Goal: Information Seeking & Learning: Learn about a topic

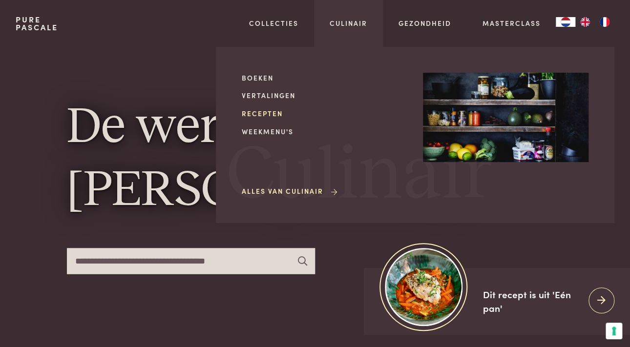
click at [247, 110] on link "Recepten" at bounding box center [325, 113] width 166 height 10
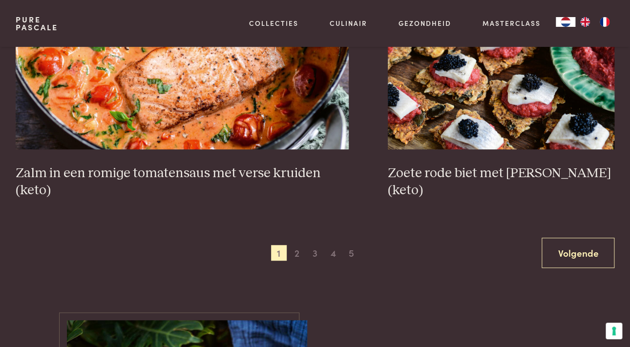
scroll to position [1763, 0]
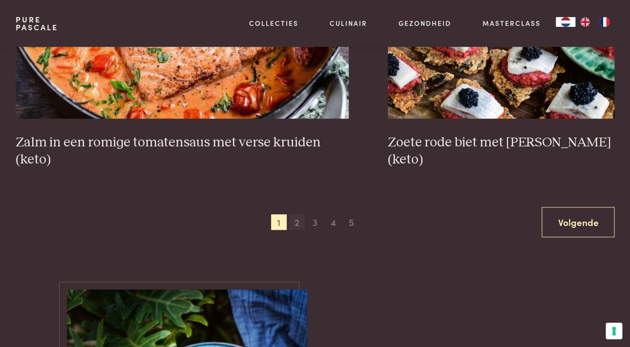
click at [298, 226] on span "2" at bounding box center [297, 222] width 16 height 16
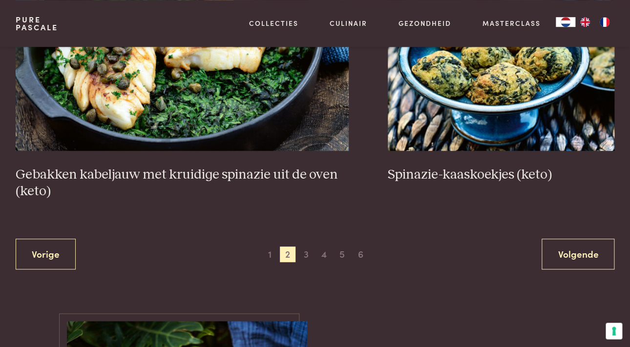
scroll to position [1755, 0]
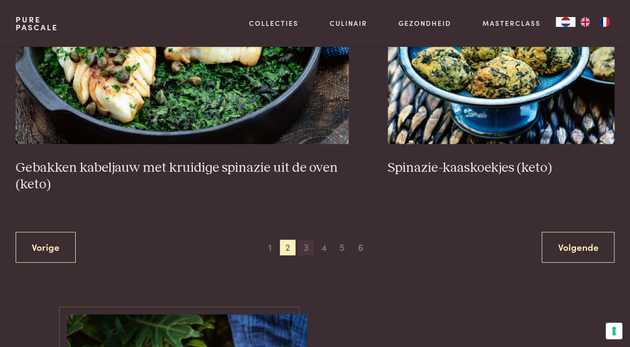
click at [311, 248] on span "3" at bounding box center [306, 248] width 16 height 16
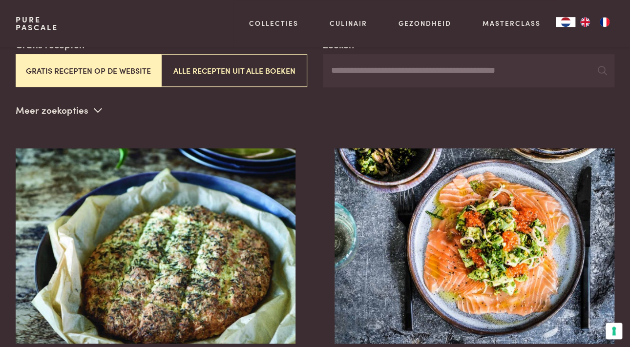
scroll to position [173, 0]
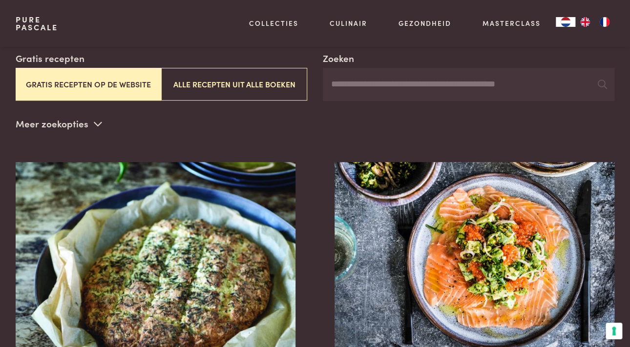
click at [97, 121] on icon at bounding box center [98, 123] width 8 height 9
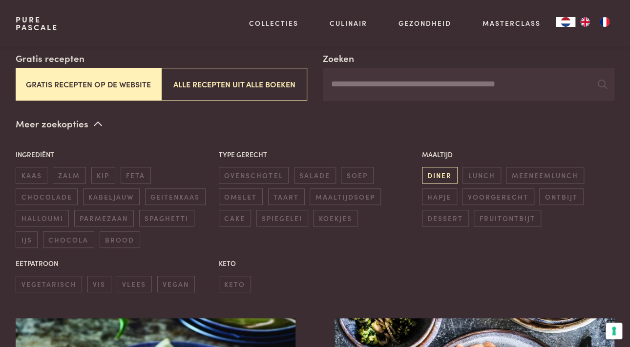
click at [432, 171] on span "diner" at bounding box center [440, 175] width 36 height 16
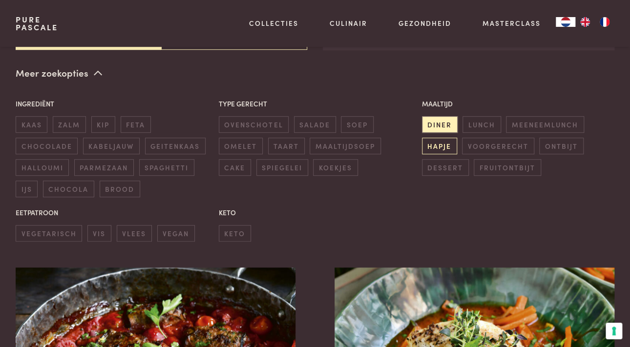
scroll to position [224, 0]
click at [142, 232] on span "vlees" at bounding box center [134, 233] width 35 height 16
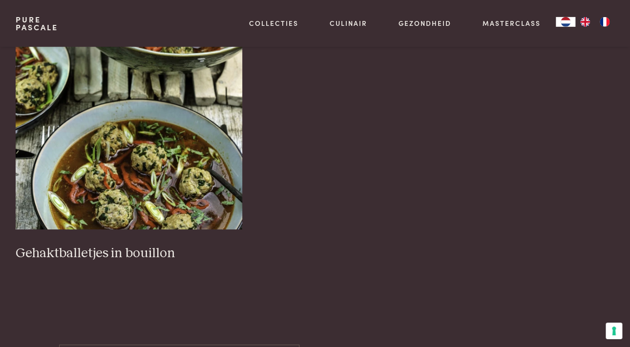
scroll to position [1549, 0]
